Goal: Ask a question

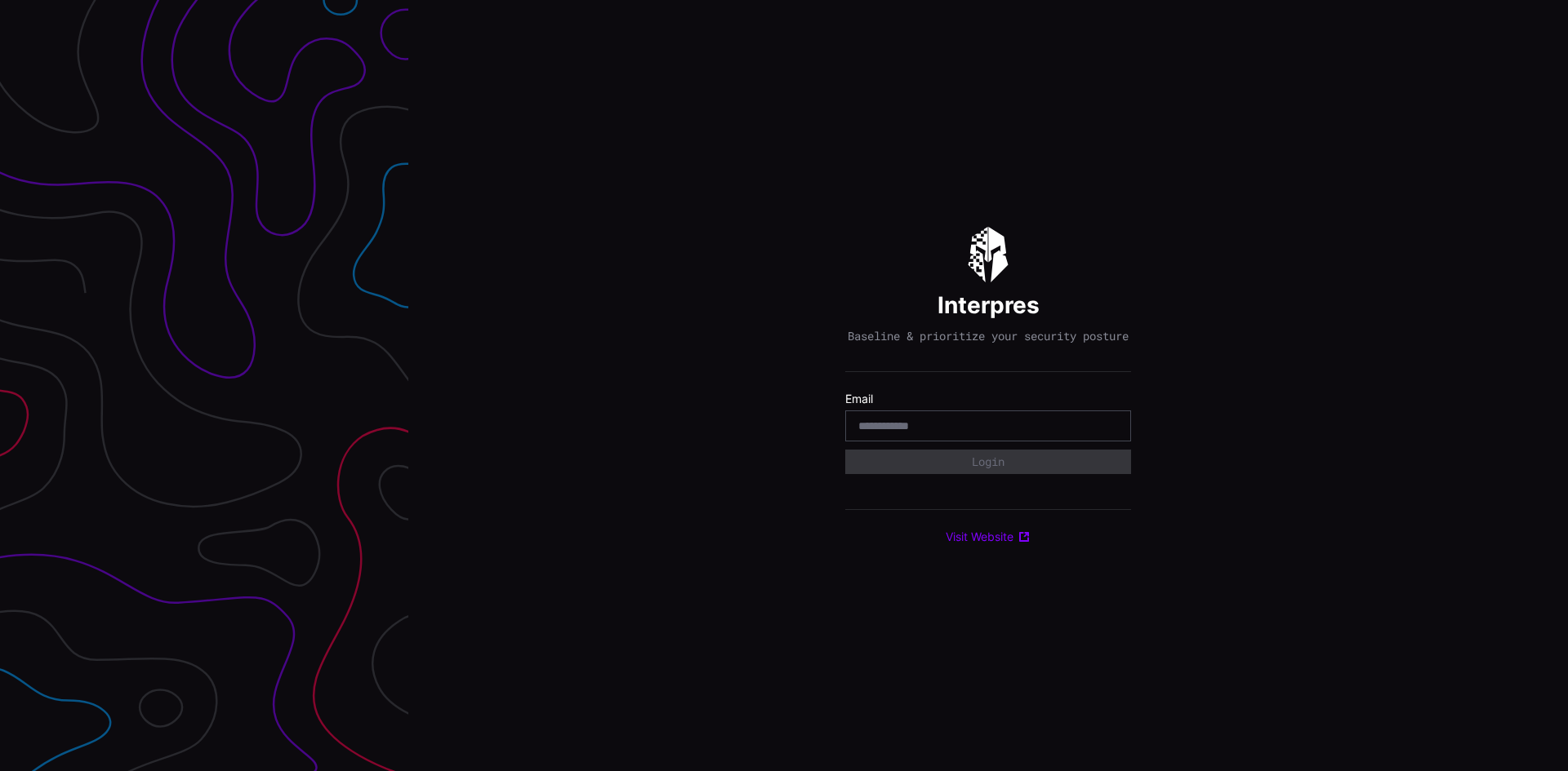
click at [965, 431] on input "email" at bounding box center [987, 426] width 259 height 15
click at [904, 344] on p "Baseline & prioritize your security posture" at bounding box center [988, 336] width 281 height 15
click at [991, 433] on input "email" at bounding box center [987, 426] width 259 height 15
paste input "**********"
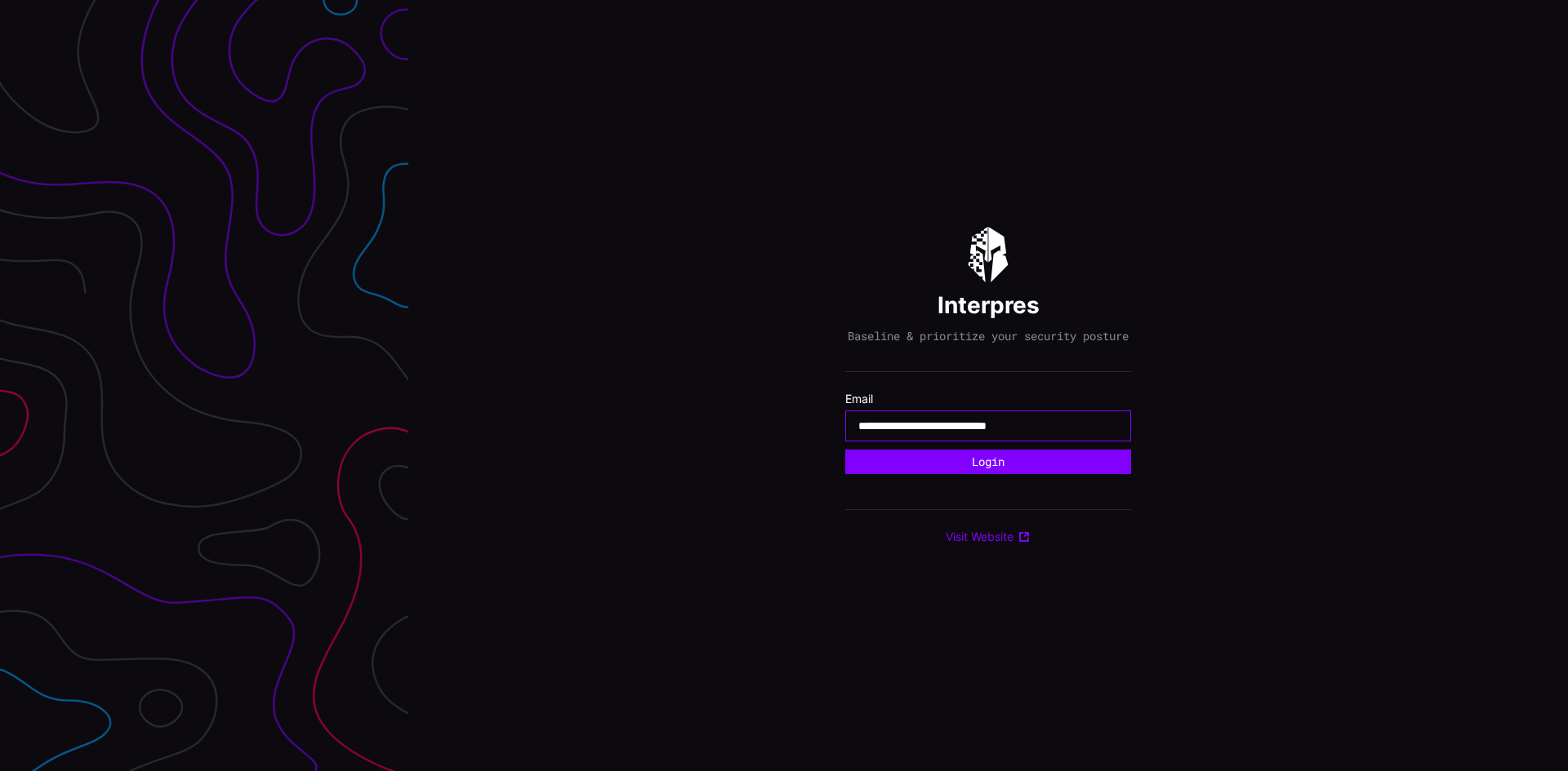
type input "**********"
click at [845, 450] on button "Login" at bounding box center [987, 462] width 285 height 24
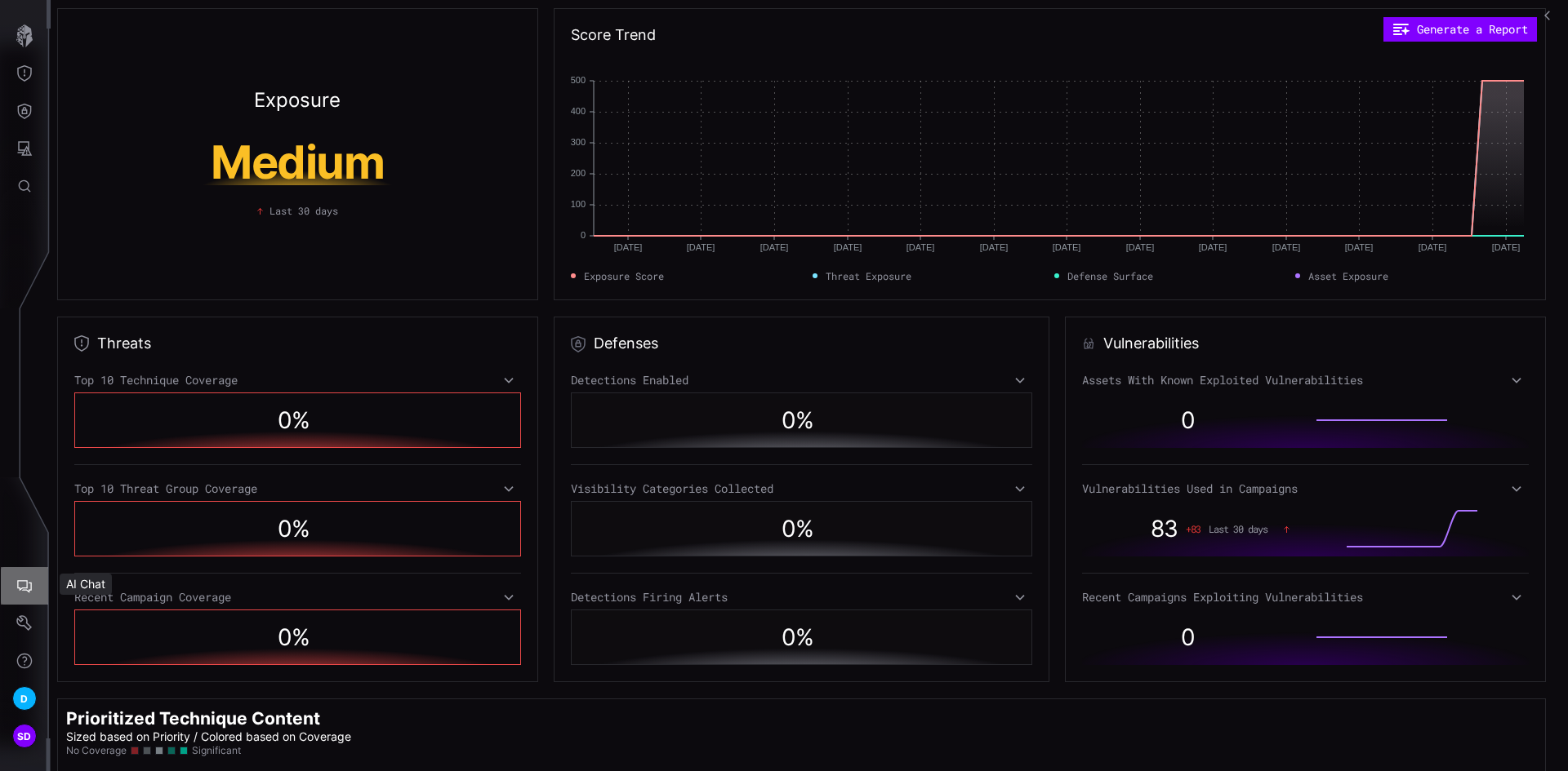
click at [32, 582] on icon "AI Chat" at bounding box center [25, 586] width 17 height 17
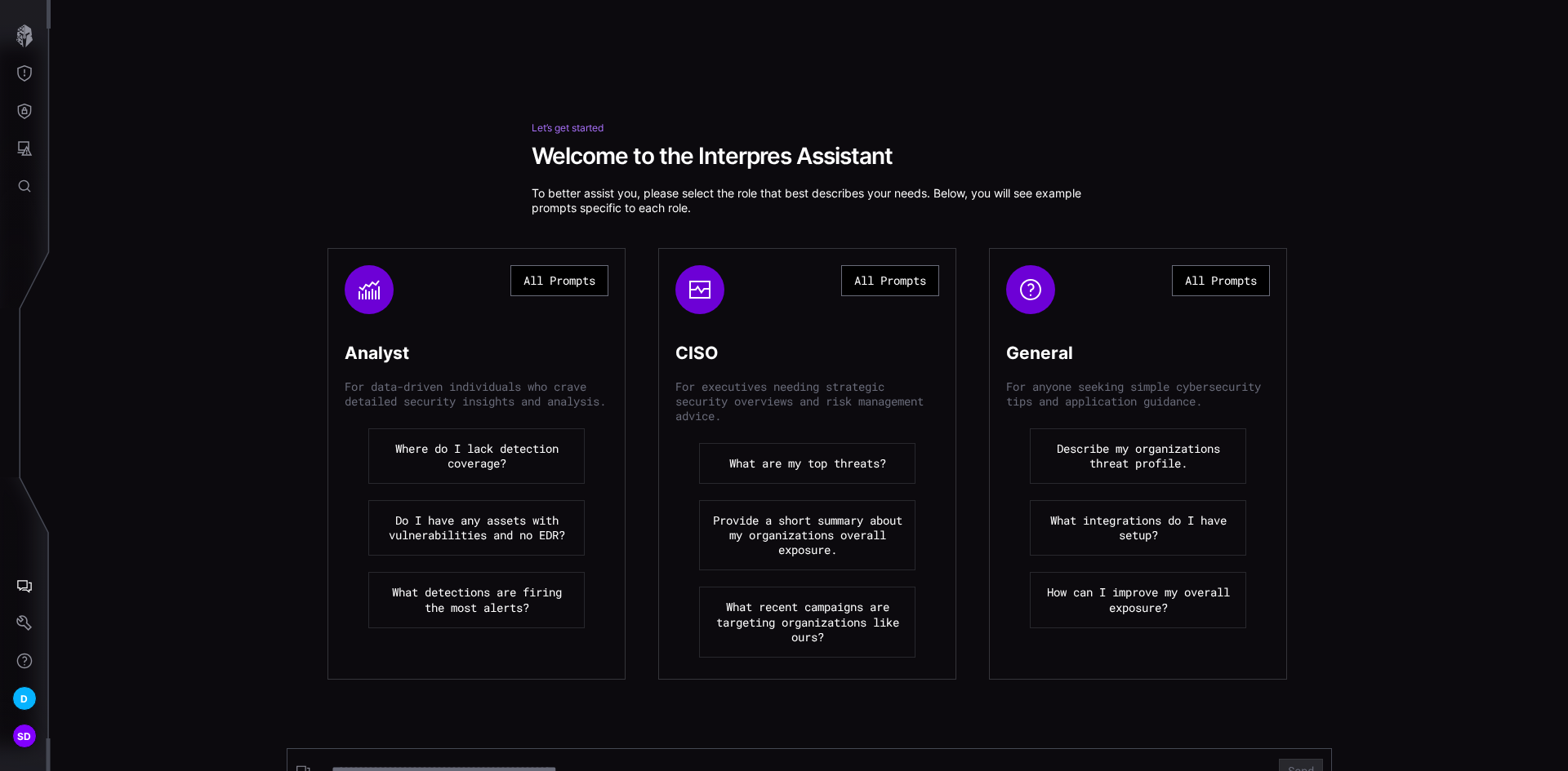
click at [1100, 539] on button "What integrations do I have setup?" at bounding box center [1138, 528] width 217 height 56
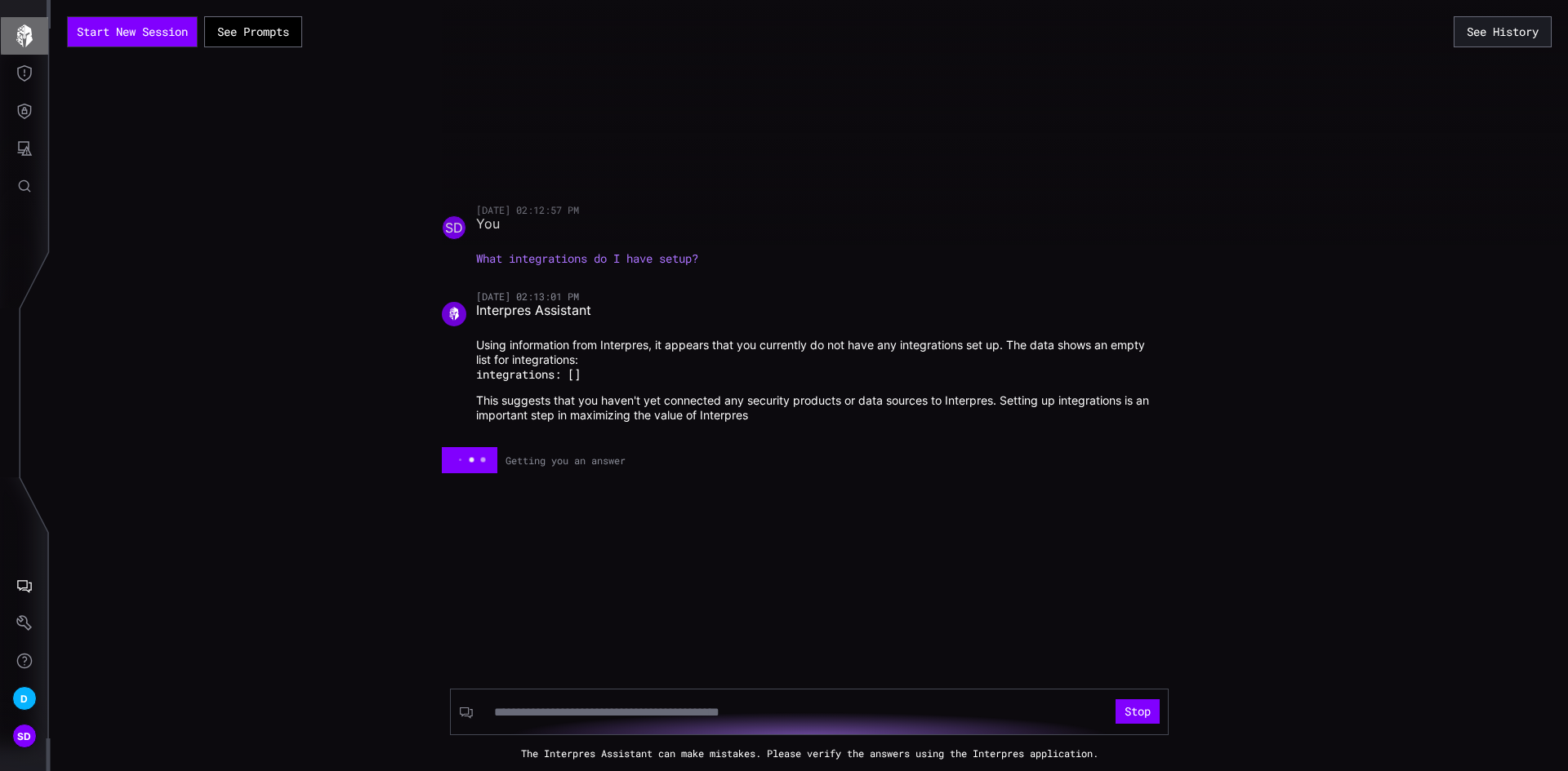
click at [25, 40] on icon "button" at bounding box center [24, 35] width 23 height 23
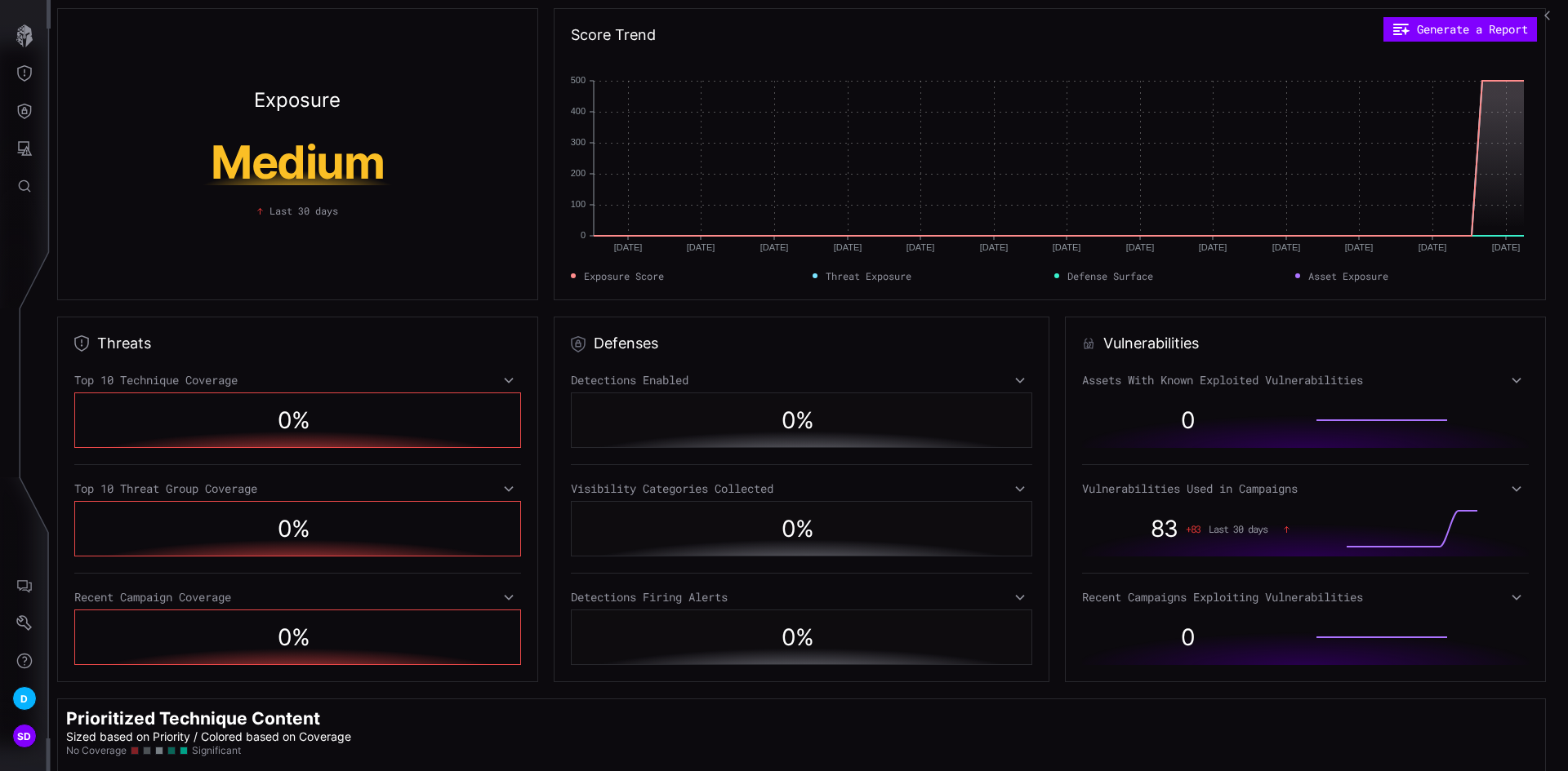
click at [1548, 20] on icon "button" at bounding box center [1549, 16] width 11 height 11
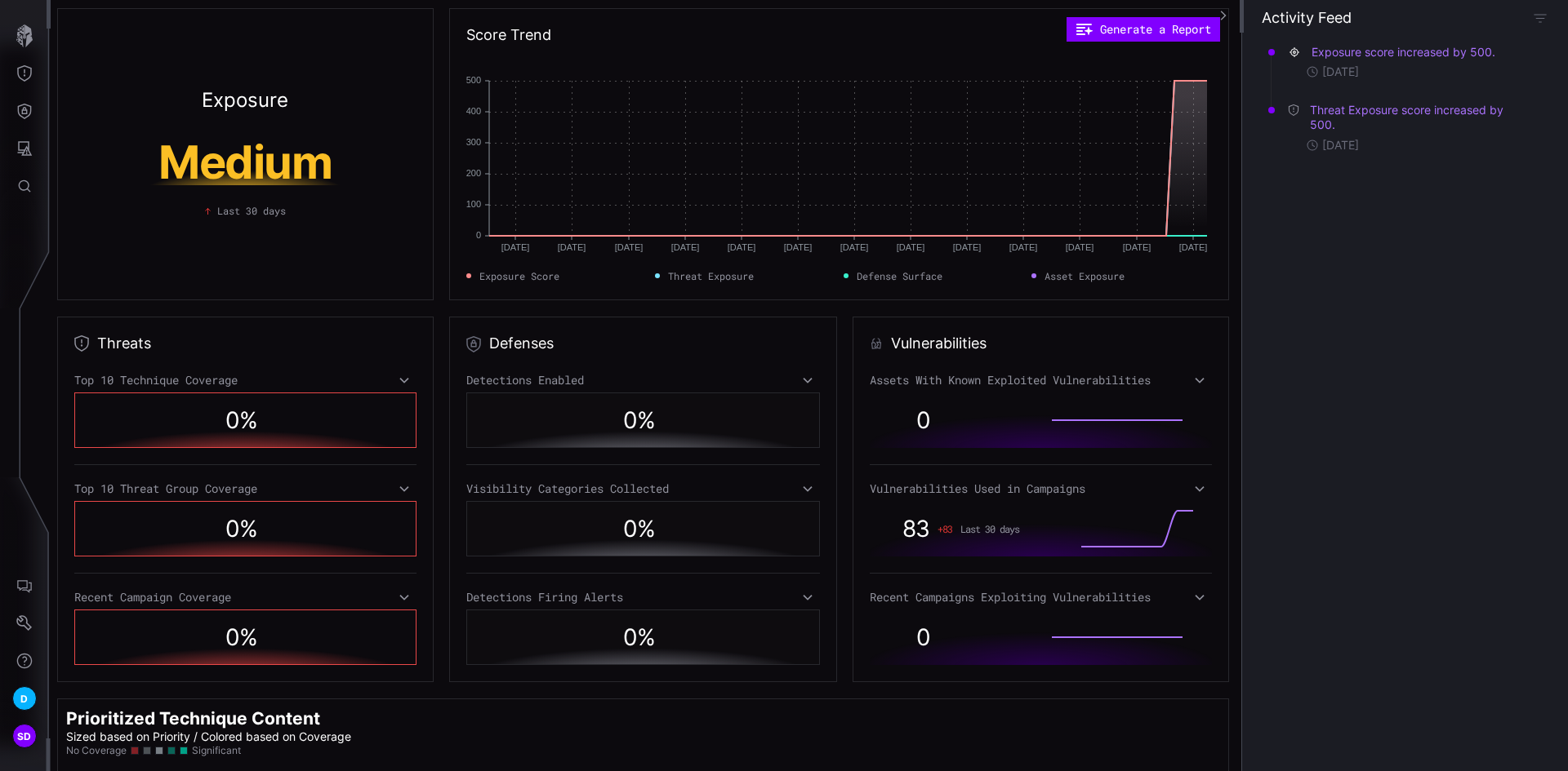
click at [1221, 15] on icon "button" at bounding box center [1223, 16] width 11 height 11
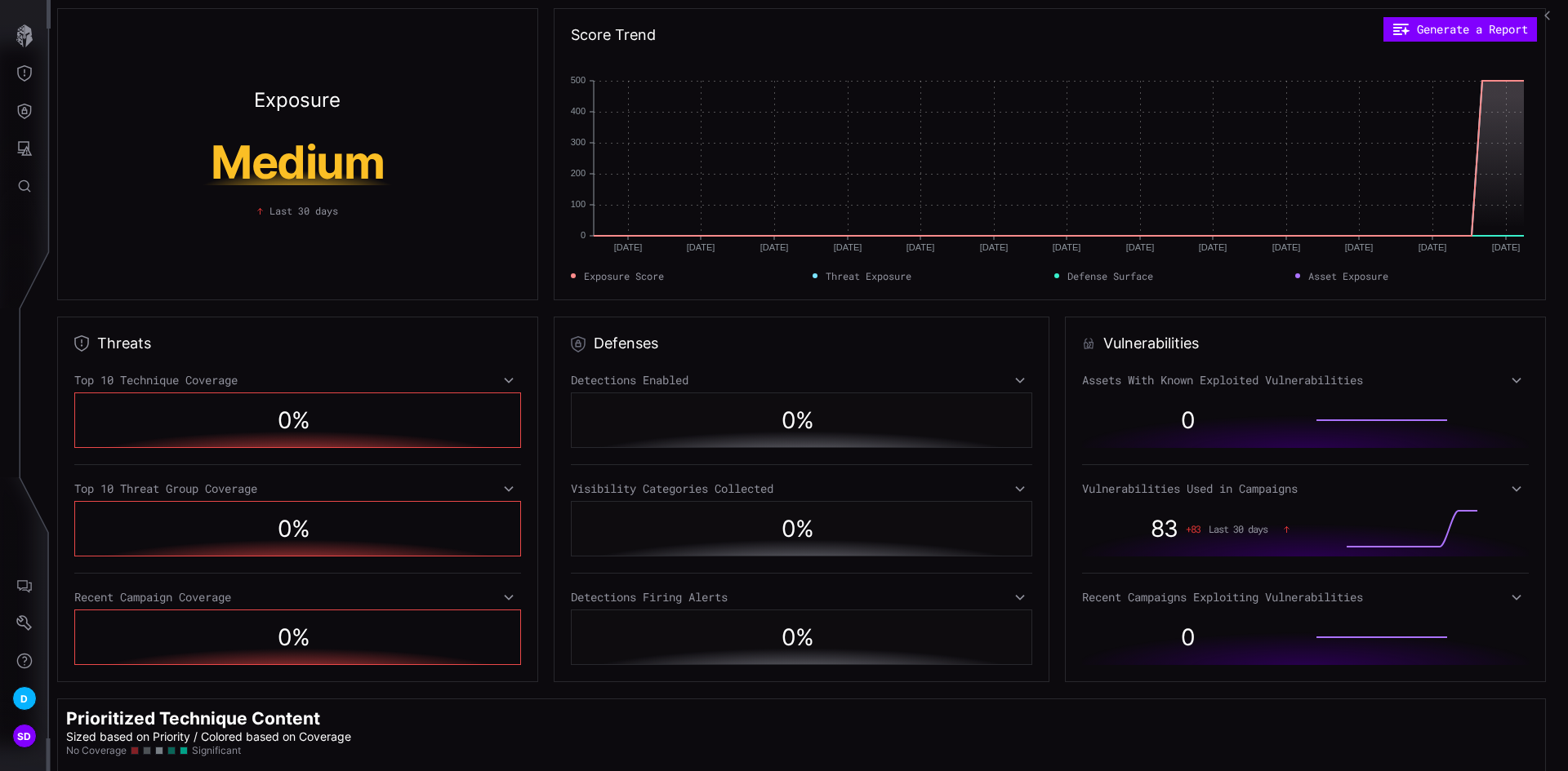
click at [1547, 16] on icon "button" at bounding box center [1549, 16] width 11 height 11
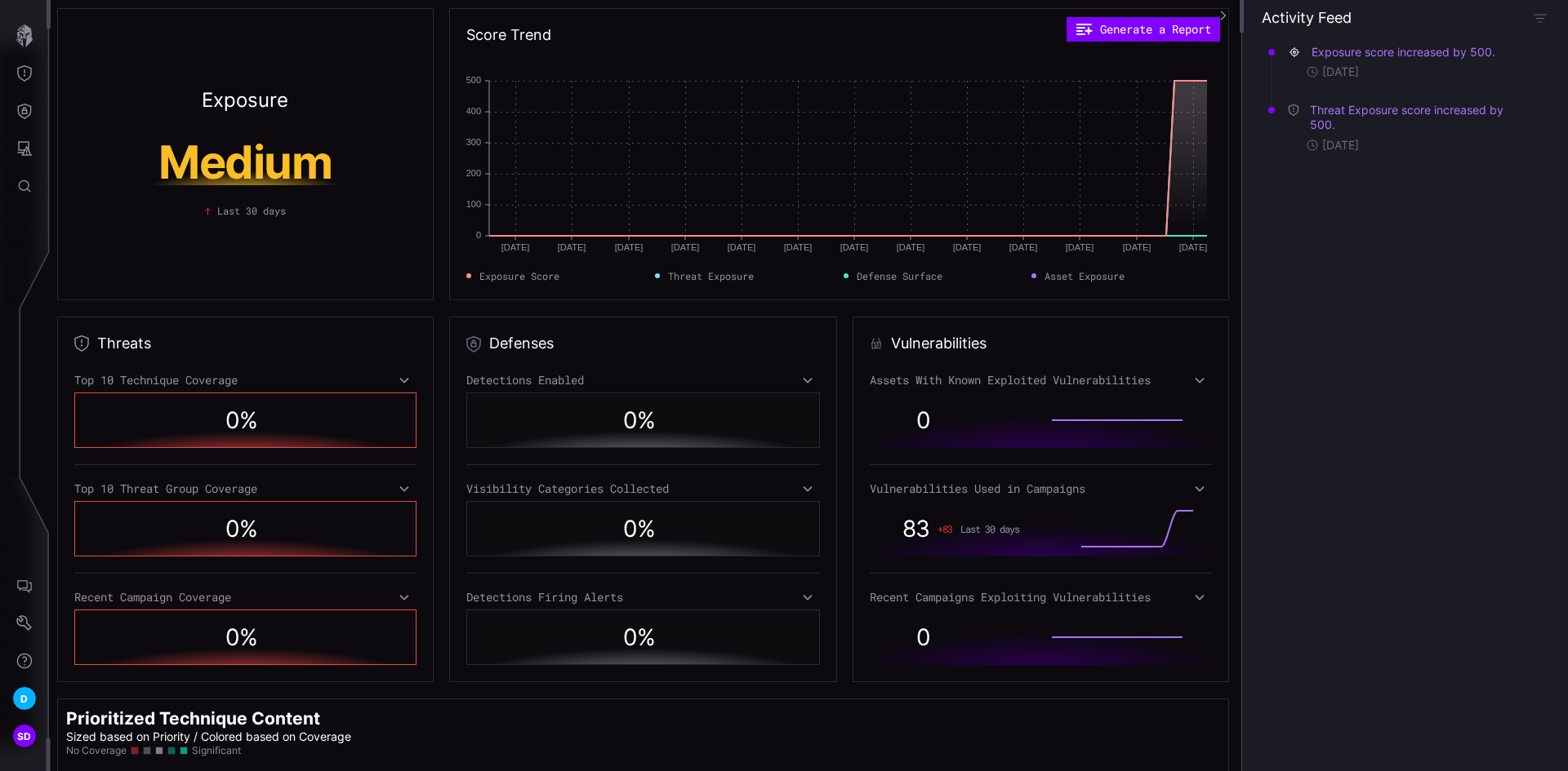
click at [1224, 16] on icon "button" at bounding box center [1223, 16] width 11 height 11
